Goal: Register for event/course

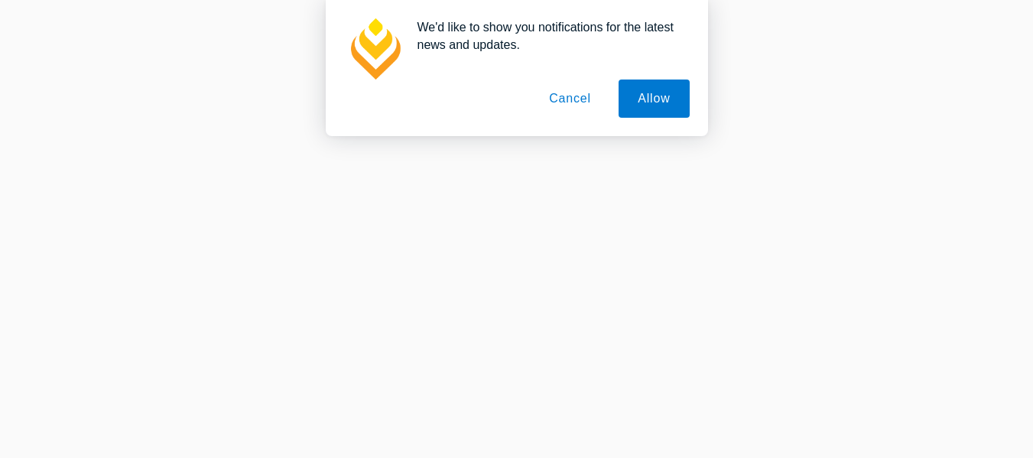
scroll to position [930, 0]
click at [642, 93] on button "Allow" at bounding box center [653, 99] width 70 height 38
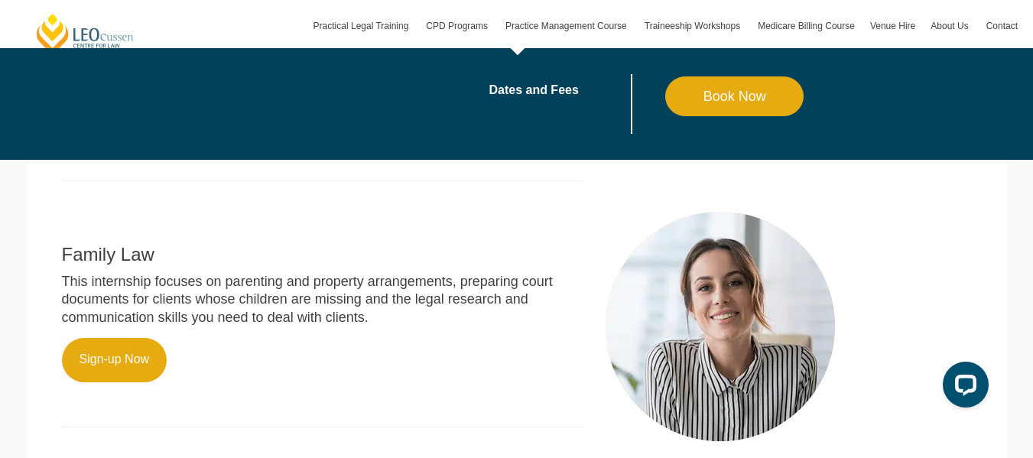
scroll to position [450, 0]
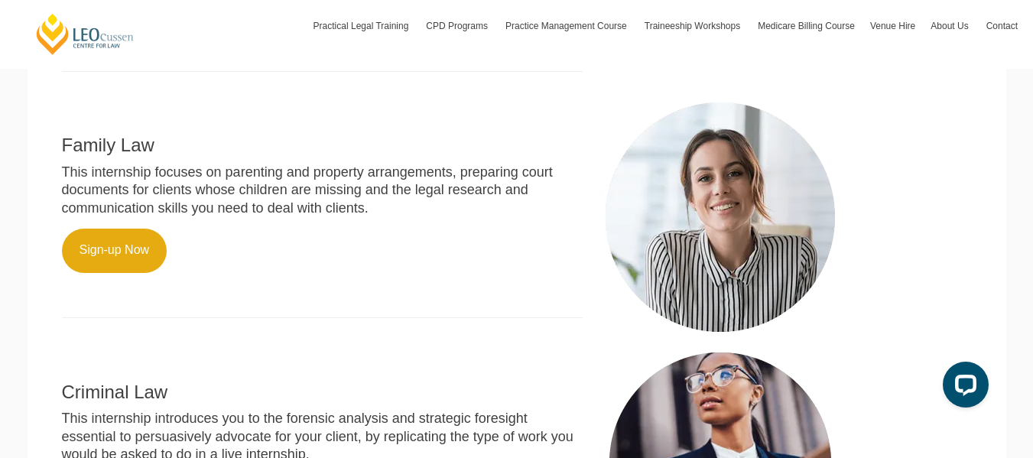
scroll to position [663, 0]
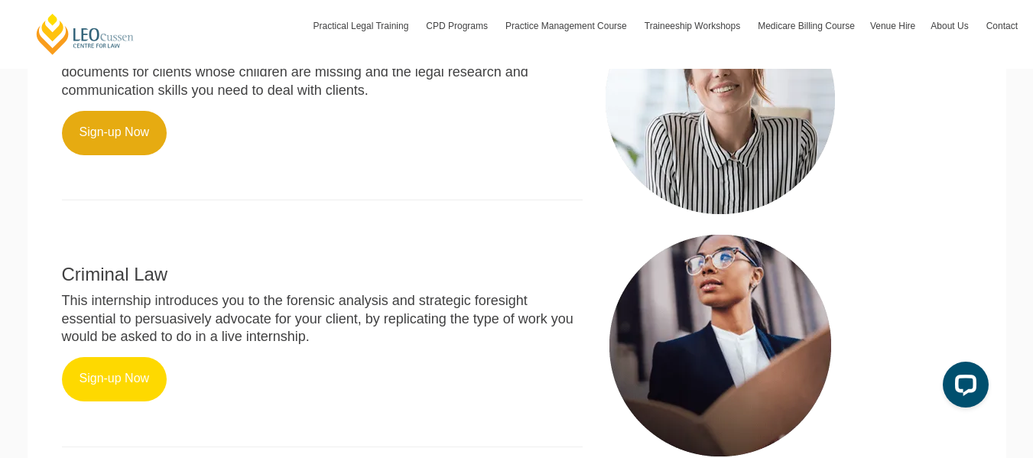
click at [118, 401] on link "Sign-up Now" at bounding box center [114, 379] width 105 height 44
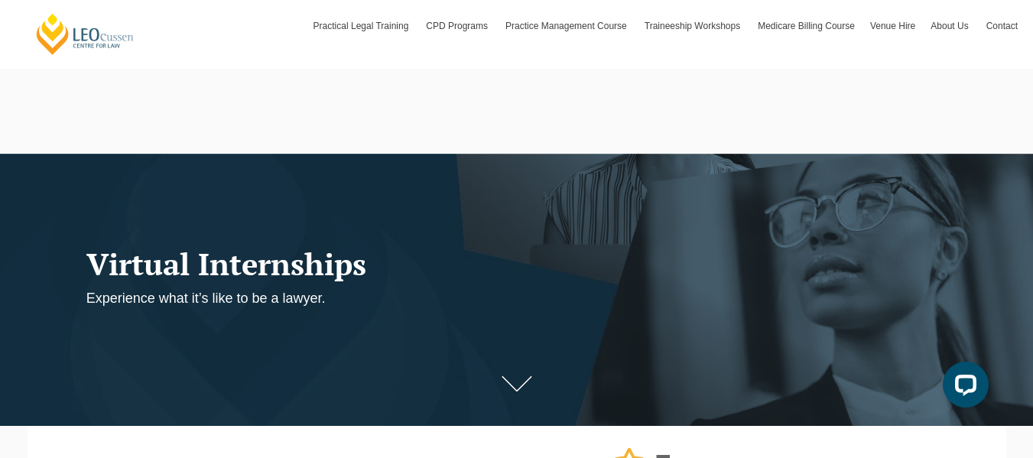
scroll to position [344, 0]
